Goal: Navigation & Orientation: Find specific page/section

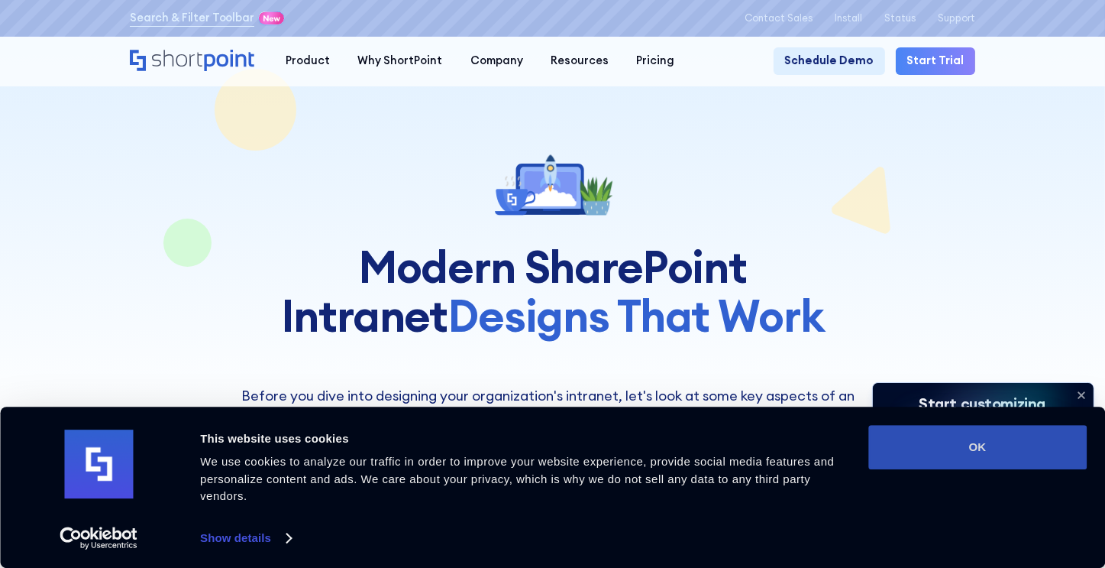
click at [1028, 458] on button "OK" at bounding box center [978, 447] width 218 height 44
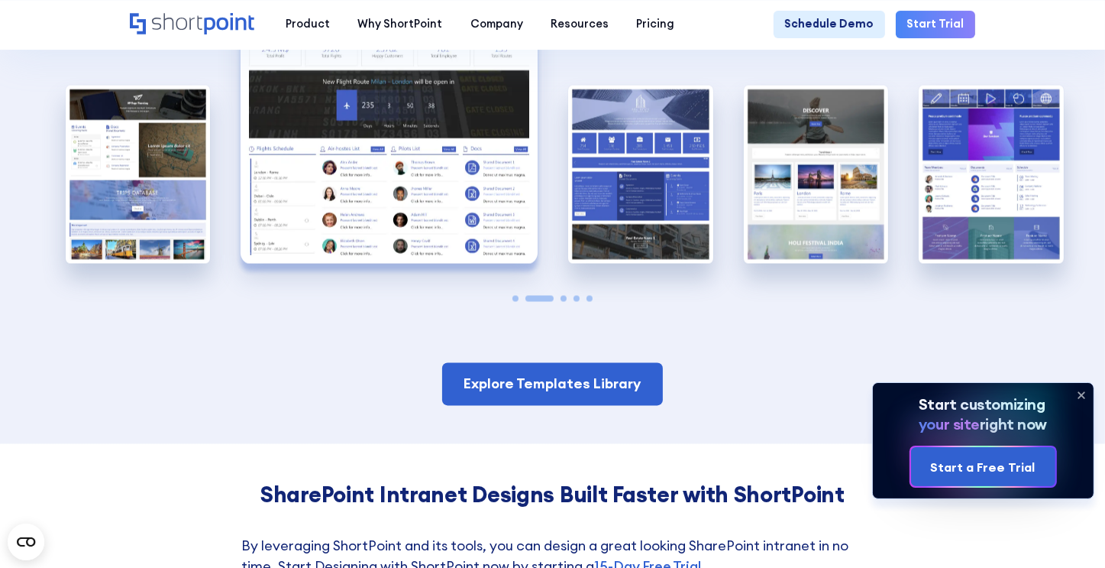
scroll to position [2521, 0]
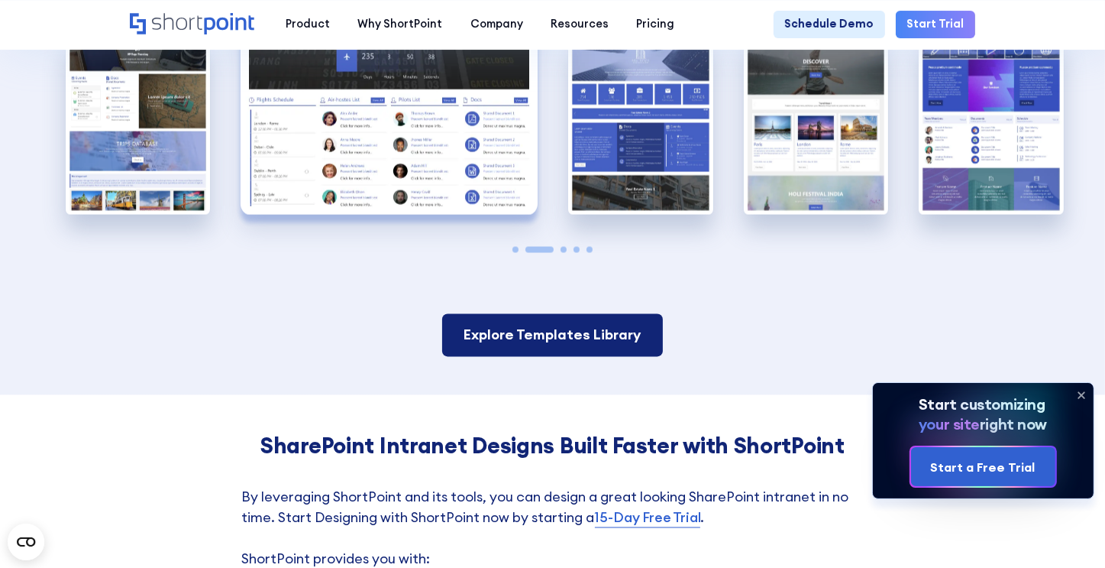
click at [629, 357] on link "Explore Templates Library" at bounding box center [553, 335] width 222 height 43
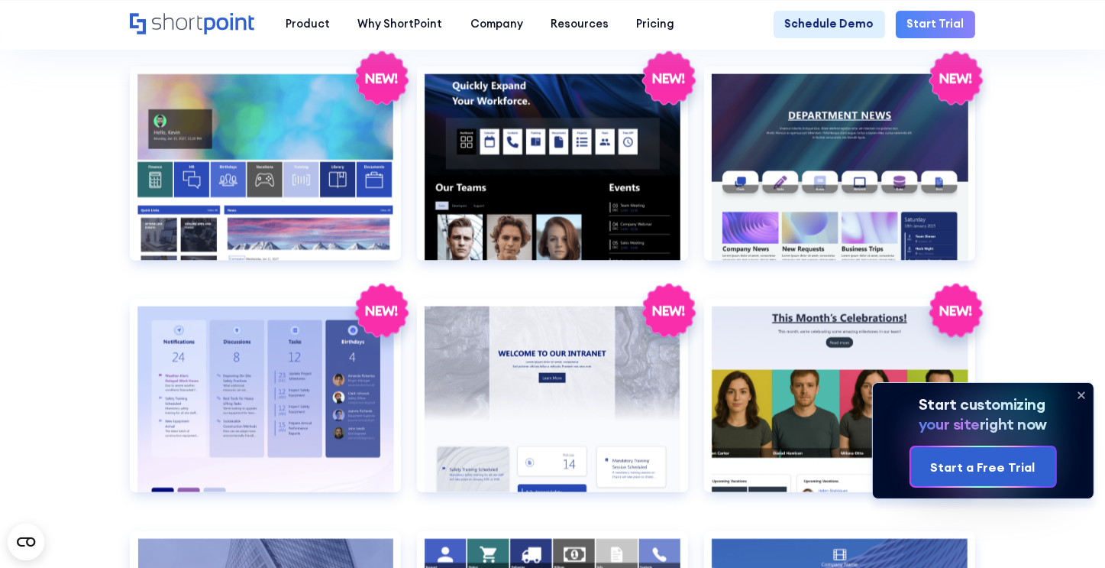
scroll to position [2215, 0]
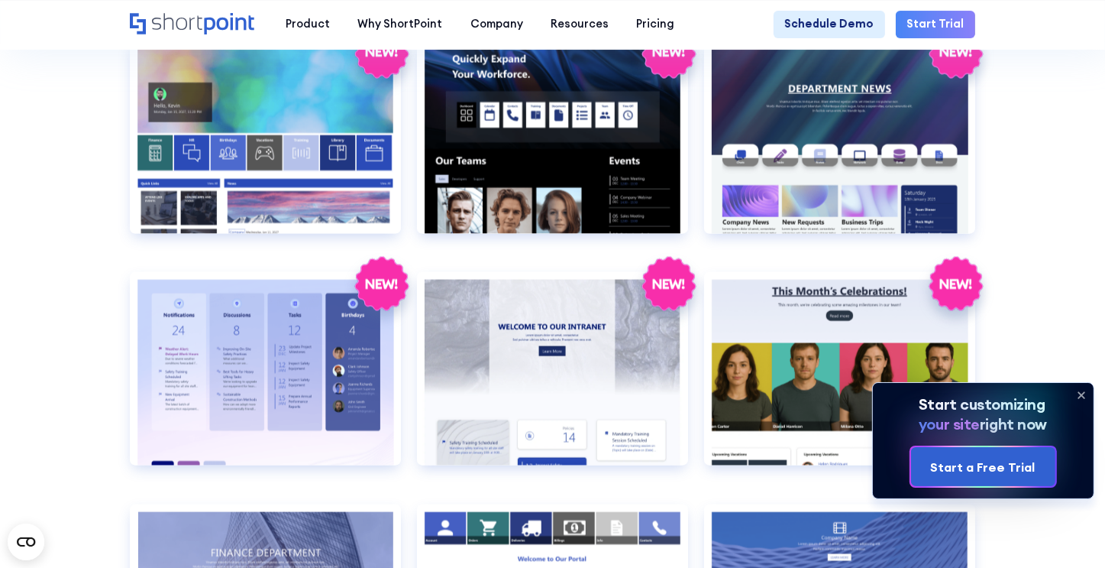
click at [1085, 396] on icon at bounding box center [1081, 395] width 24 height 24
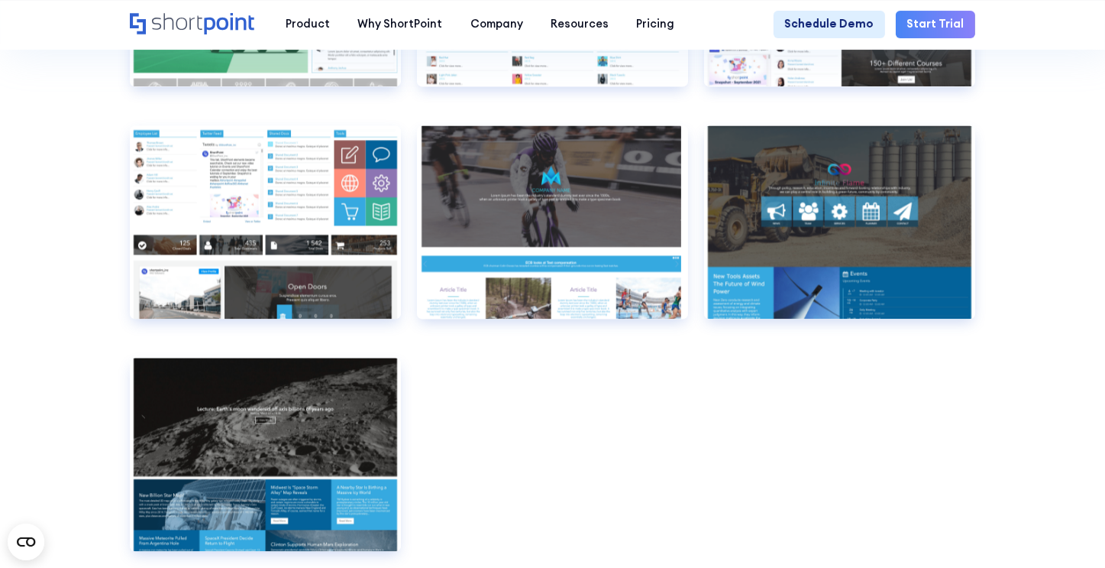
scroll to position [8708, 0]
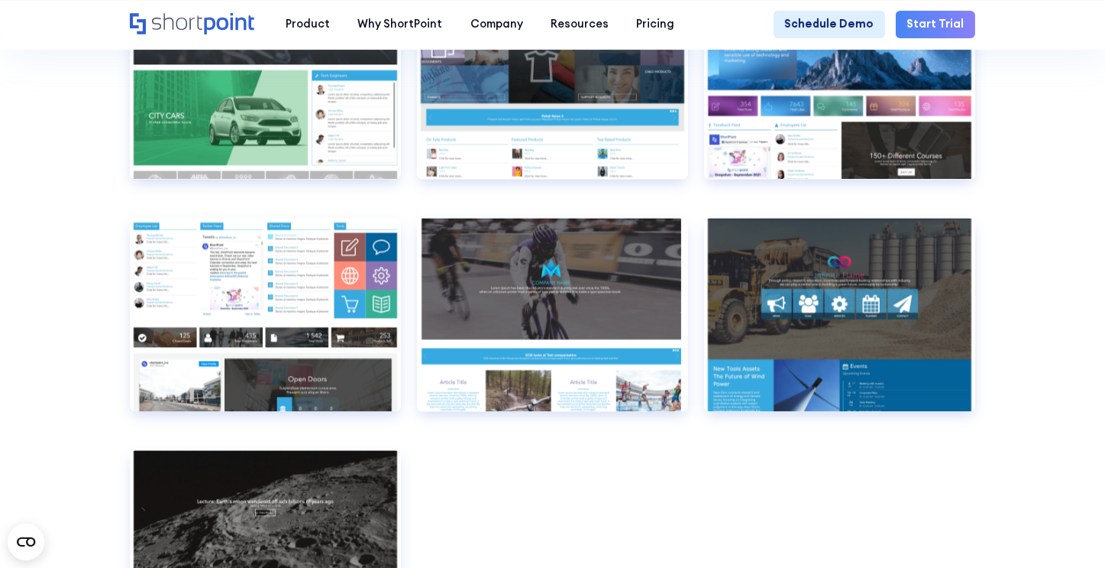
scroll to position [8632, 0]
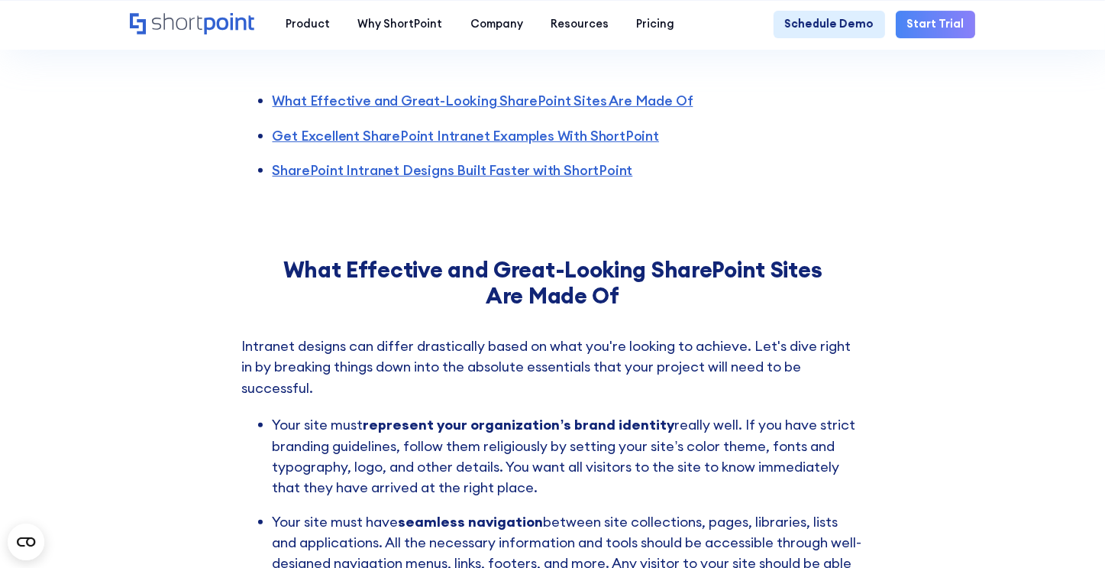
scroll to position [535, 0]
